Goal: Information Seeking & Learning: Learn about a topic

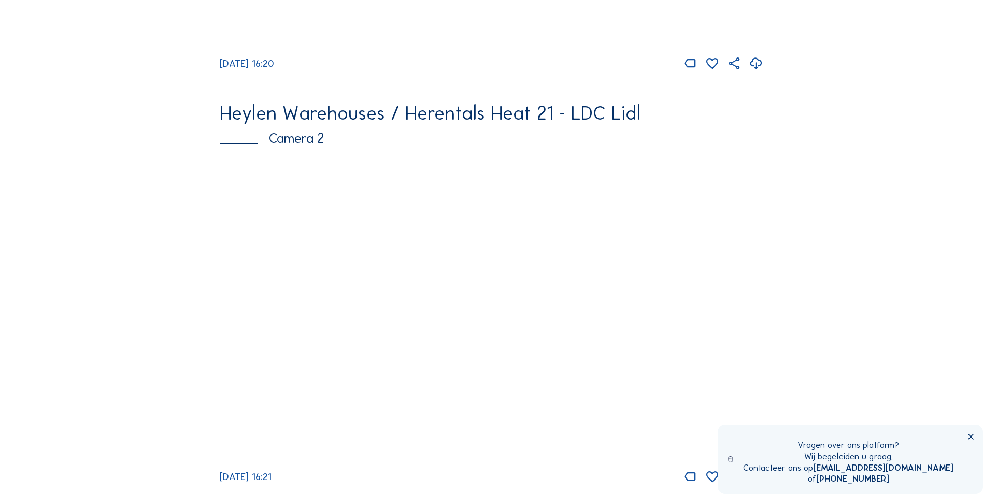
scroll to position [1762, 0]
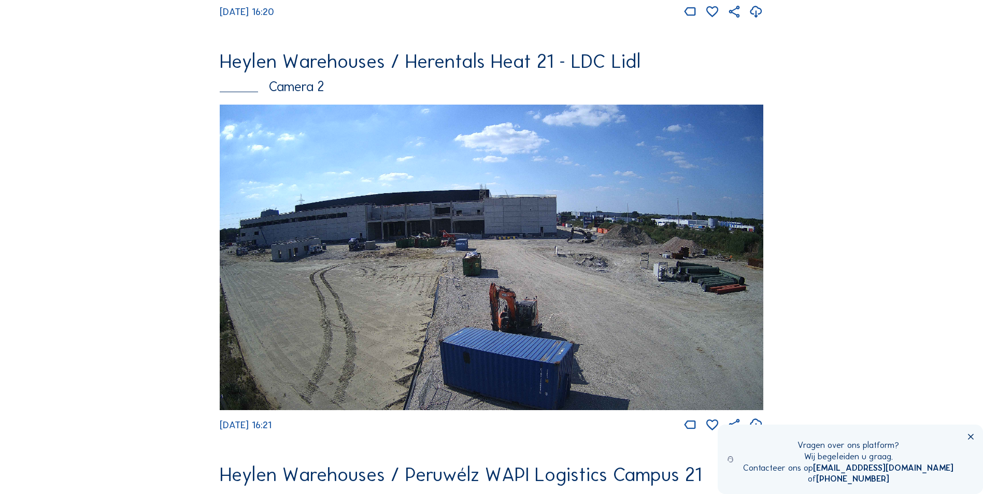
click at [434, 169] on img at bounding box center [492, 258] width 544 height 306
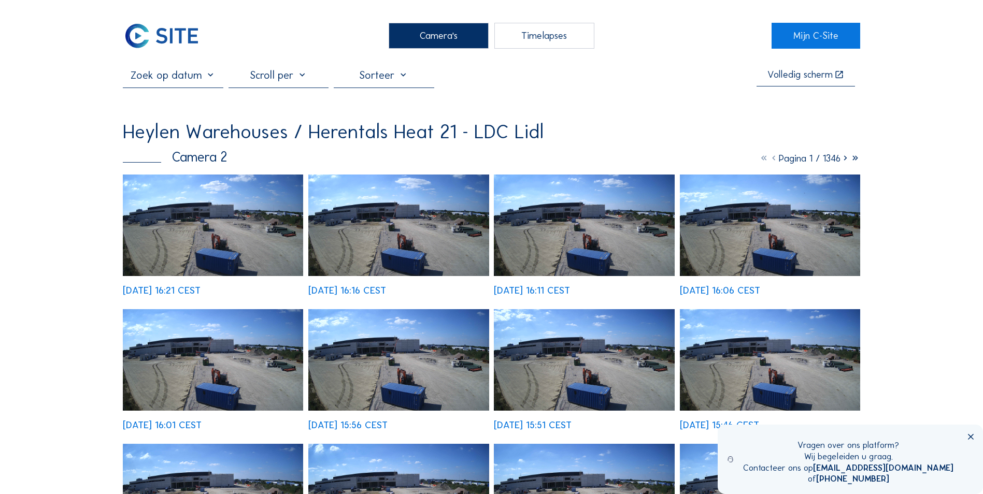
click at [237, 225] on img at bounding box center [213, 226] width 180 height 102
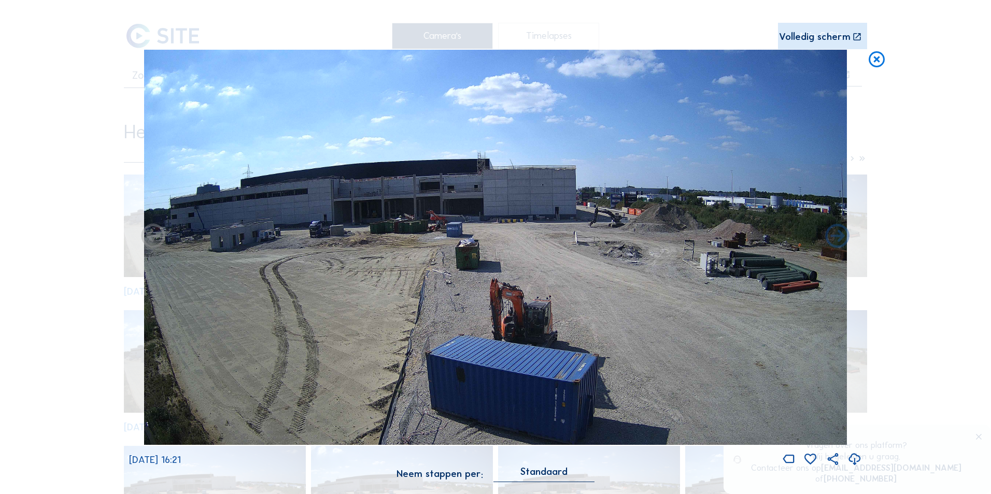
click at [442, 283] on img at bounding box center [495, 247] width 703 height 395
click at [790, 462] on icon at bounding box center [788, 459] width 15 height 15
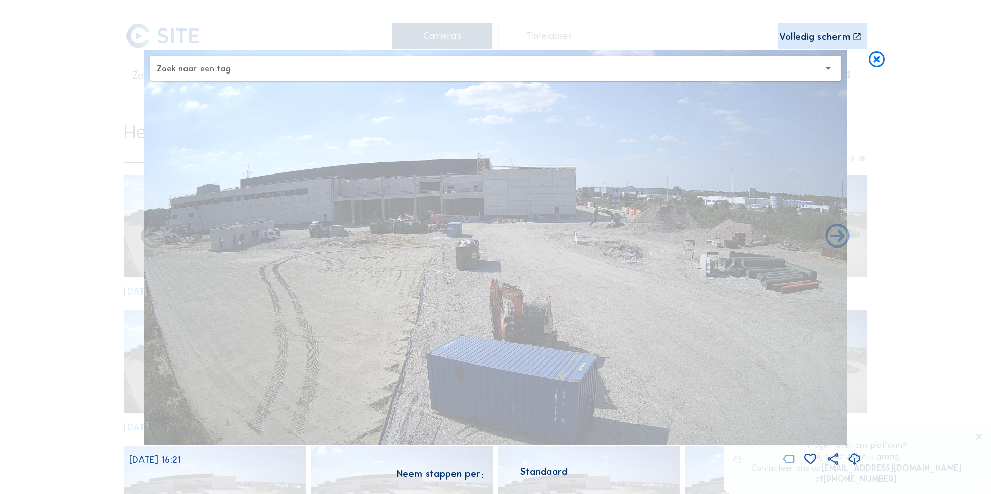
click at [790, 462] on icon at bounding box center [788, 459] width 15 height 15
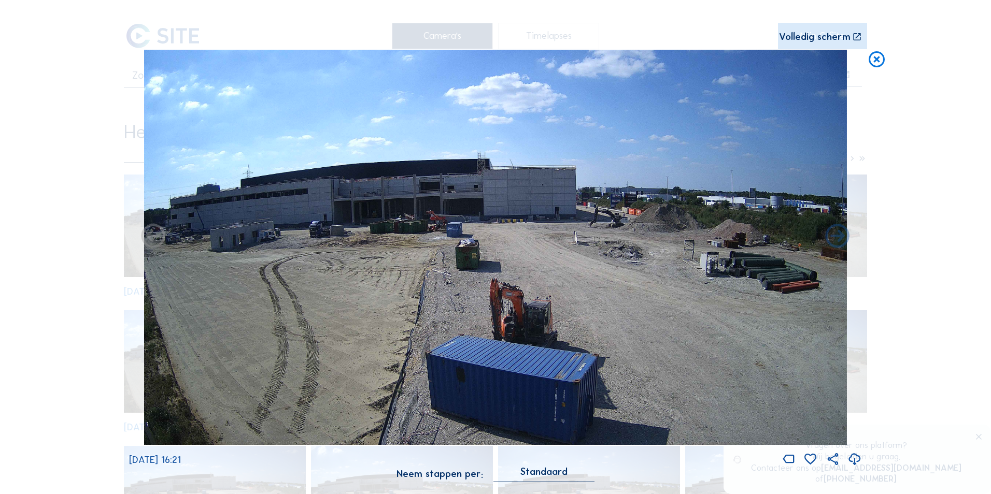
drag, startPoint x: 172, startPoint y: 212, endPoint x: 94, endPoint y: 268, distance: 96.2
click at [90, 270] on div "Scroll om door de tijd te reizen | Druk op de 'Alt'-[PERSON_NAME] + scroll om t…" at bounding box center [495, 247] width 991 height 494
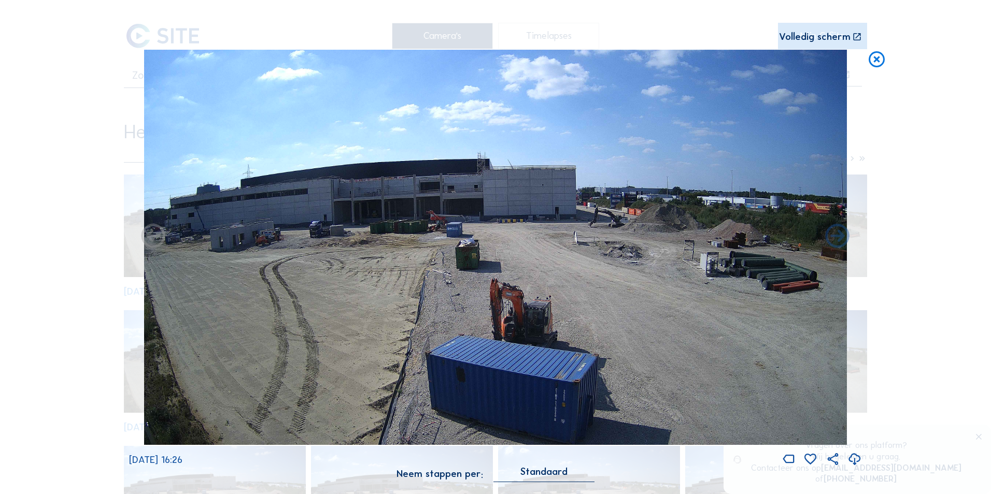
click at [877, 53] on icon at bounding box center [876, 60] width 19 height 20
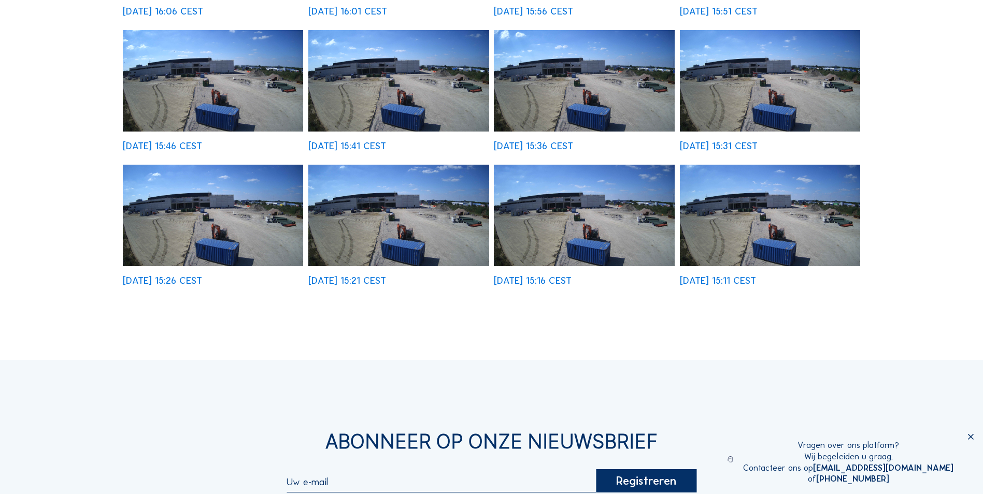
scroll to position [466, 0]
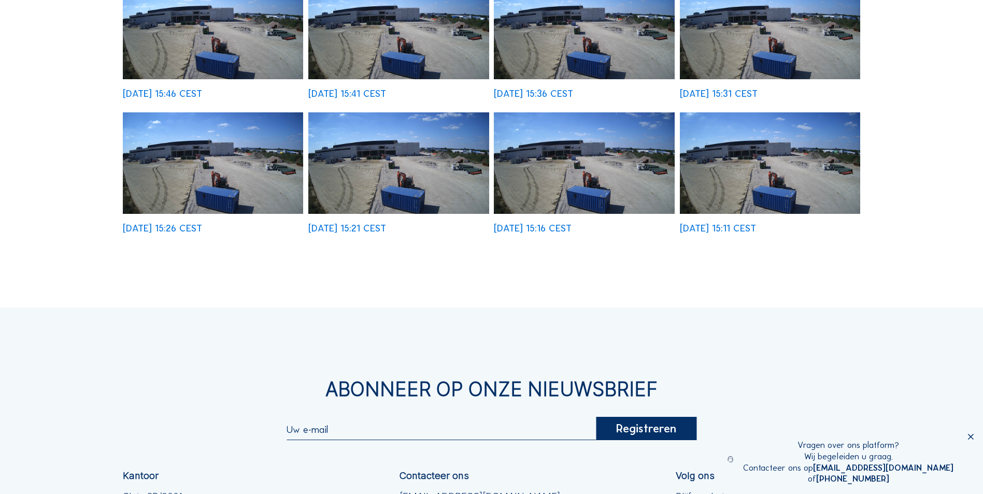
click at [739, 161] on img at bounding box center [770, 163] width 180 height 102
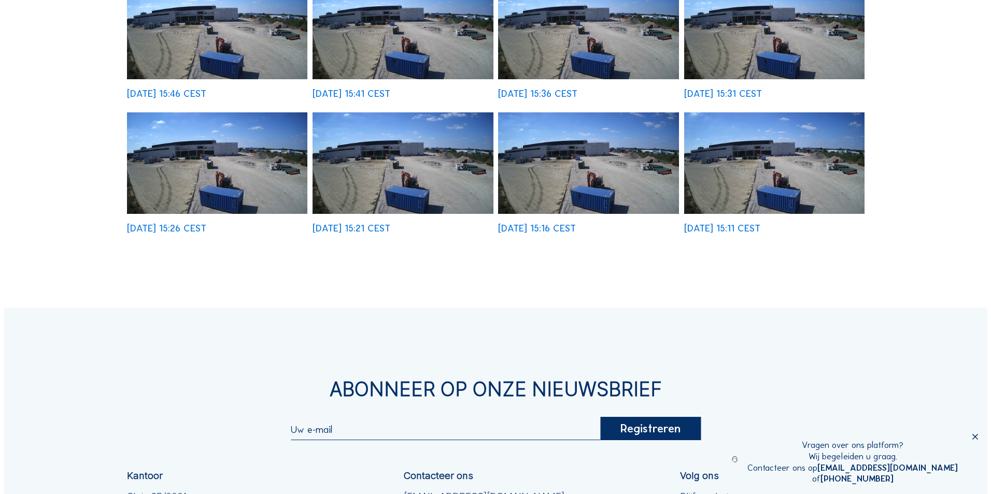
scroll to position [468, 0]
